Goal: Register for event/course

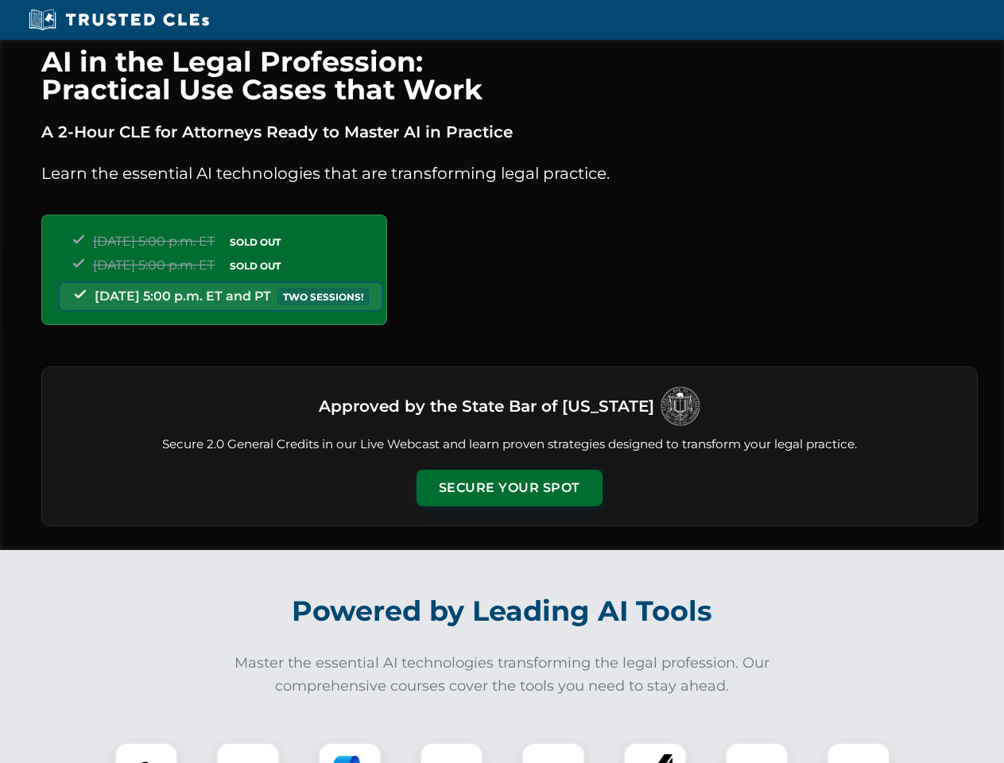
click at [509, 488] on button "Secure Your Spot" at bounding box center [510, 488] width 186 height 37
click at [146, 753] on img at bounding box center [146, 774] width 46 height 46
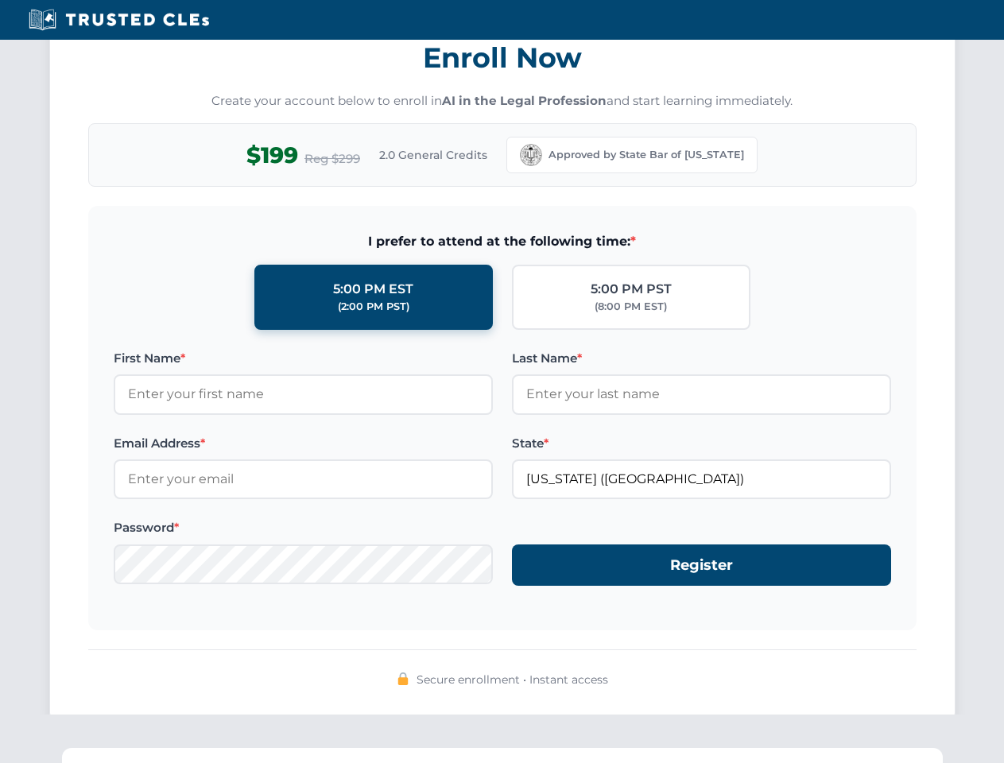
scroll to position [1561, 0]
